Goal: Information Seeking & Learning: Find specific fact

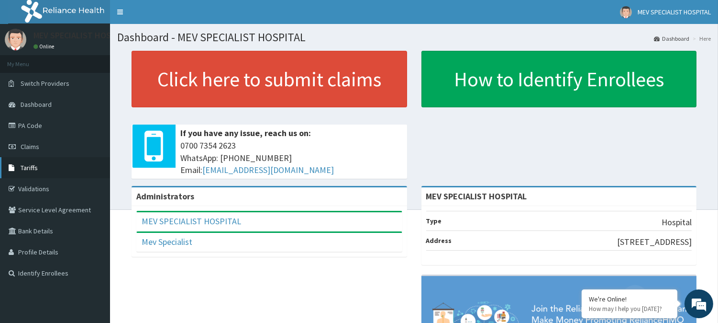
click at [45, 171] on link "Tariffs" at bounding box center [55, 167] width 110 height 21
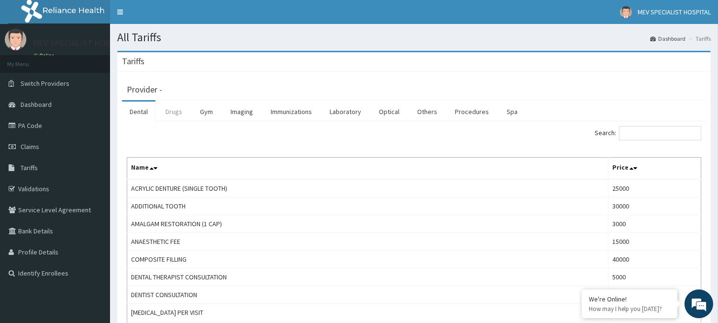
click at [173, 111] on link "Drugs" at bounding box center [174, 111] width 32 height 20
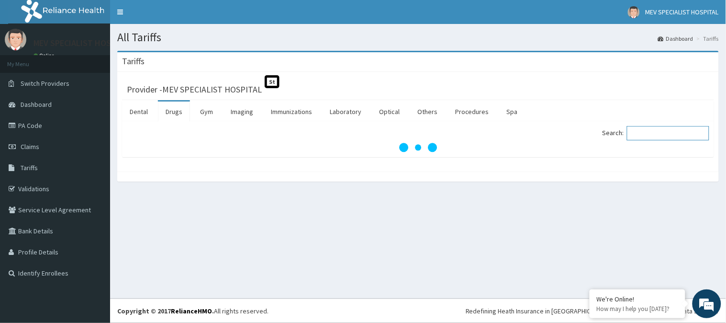
click at [665, 140] on input "Search:" at bounding box center [668, 133] width 82 height 14
click at [665, 139] on input "Search:" at bounding box center [668, 133] width 82 height 14
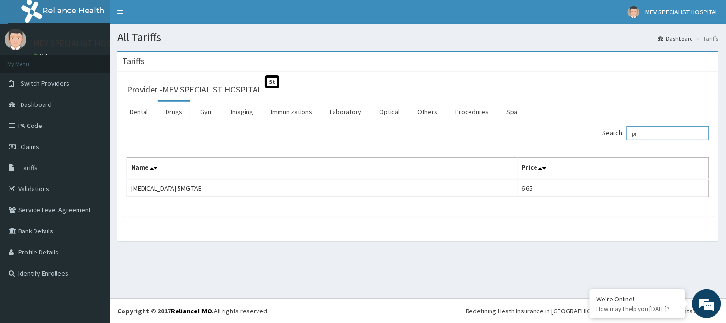
type input "p"
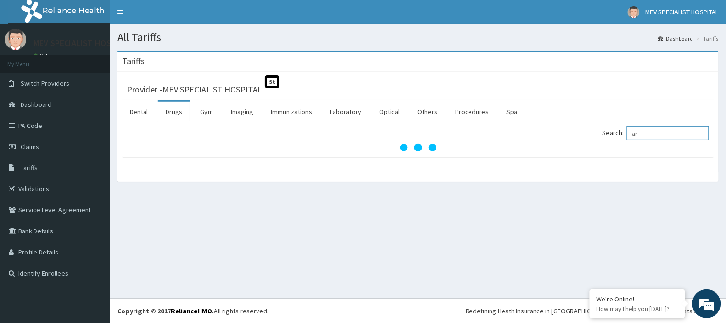
type input "a"
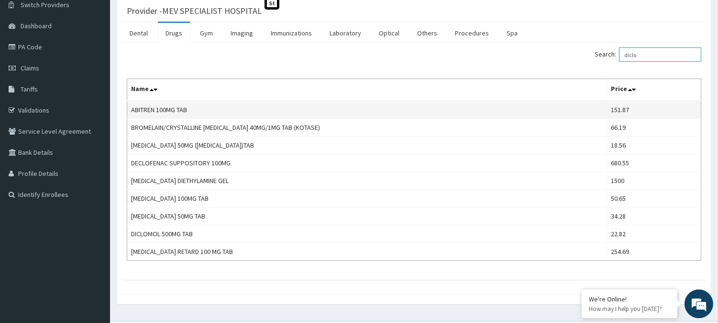
scroll to position [101, 0]
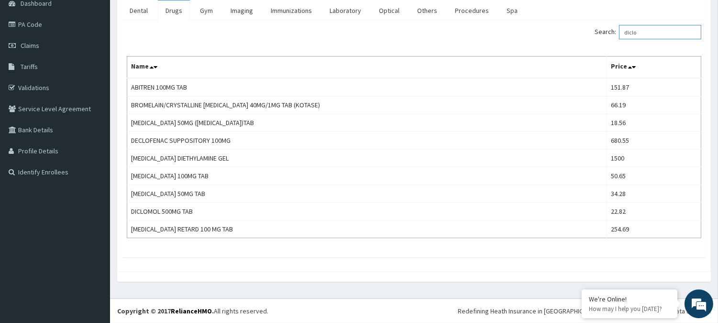
click at [664, 33] on input "diclo" at bounding box center [660, 32] width 82 height 14
type input "d"
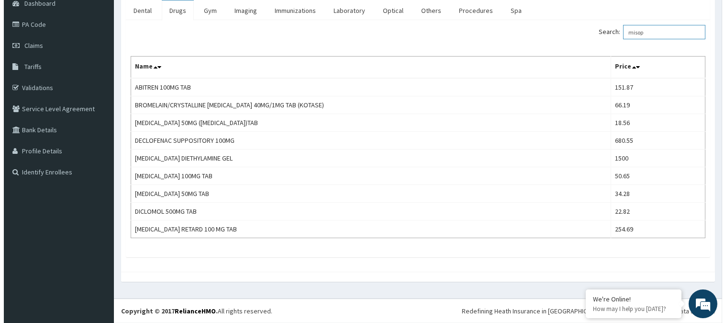
scroll to position [0, 0]
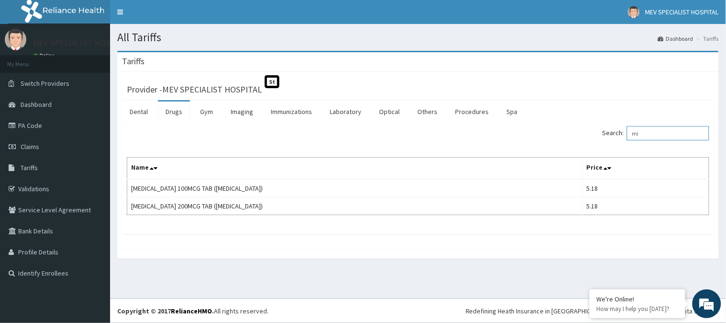
type input "m"
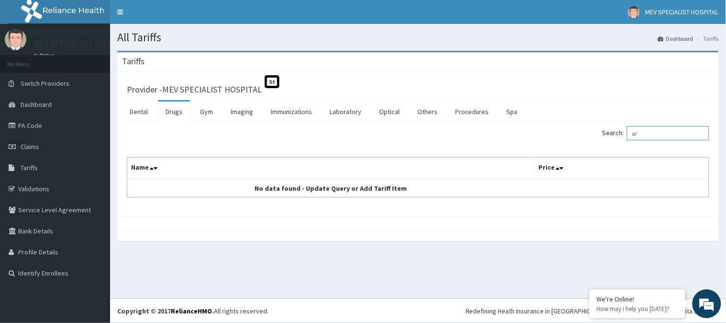
type input "a"
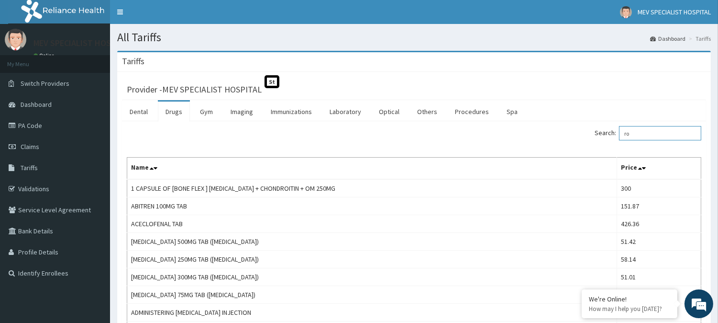
type input "r"
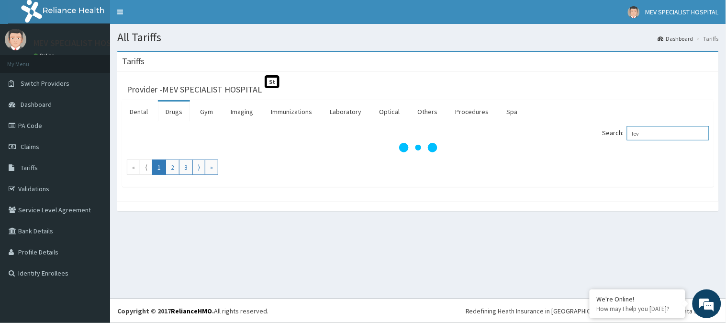
type input "lev"
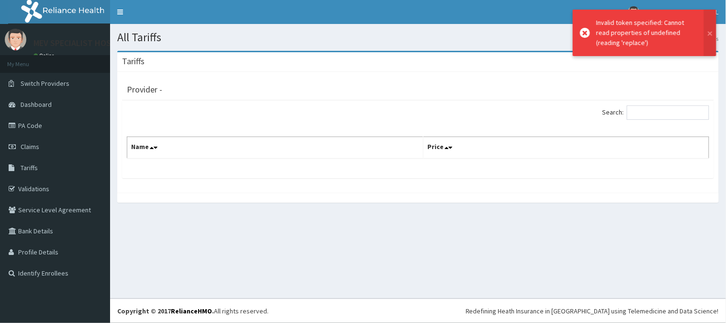
drag, startPoint x: 0, startPoint y: 0, endPoint x: 190, endPoint y: 199, distance: 274.8
drag, startPoint x: 190, startPoint y: 199, endPoint x: 65, endPoint y: 171, distance: 128.1
click at [65, 171] on link "Tariffs" at bounding box center [55, 167] width 110 height 21
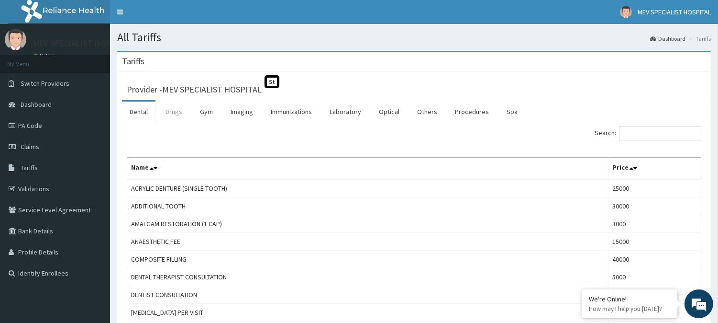
click at [166, 111] on link "Drugs" at bounding box center [174, 111] width 32 height 20
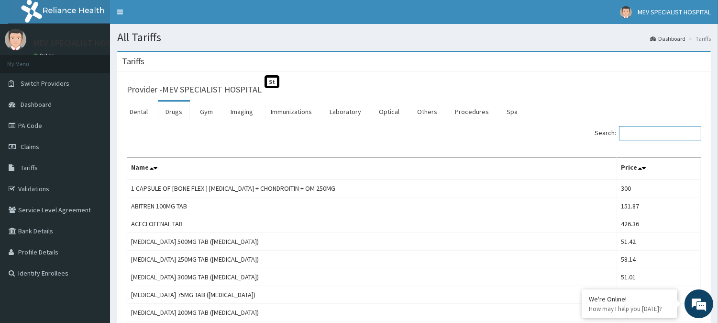
click at [644, 138] on input "Search:" at bounding box center [660, 133] width 82 height 14
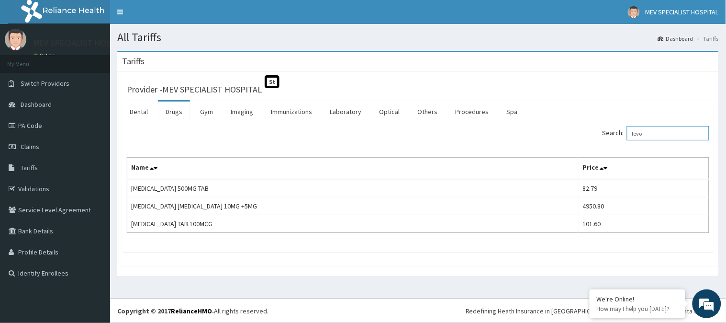
type input "levo"
